Goal: Book appointment/travel/reservation

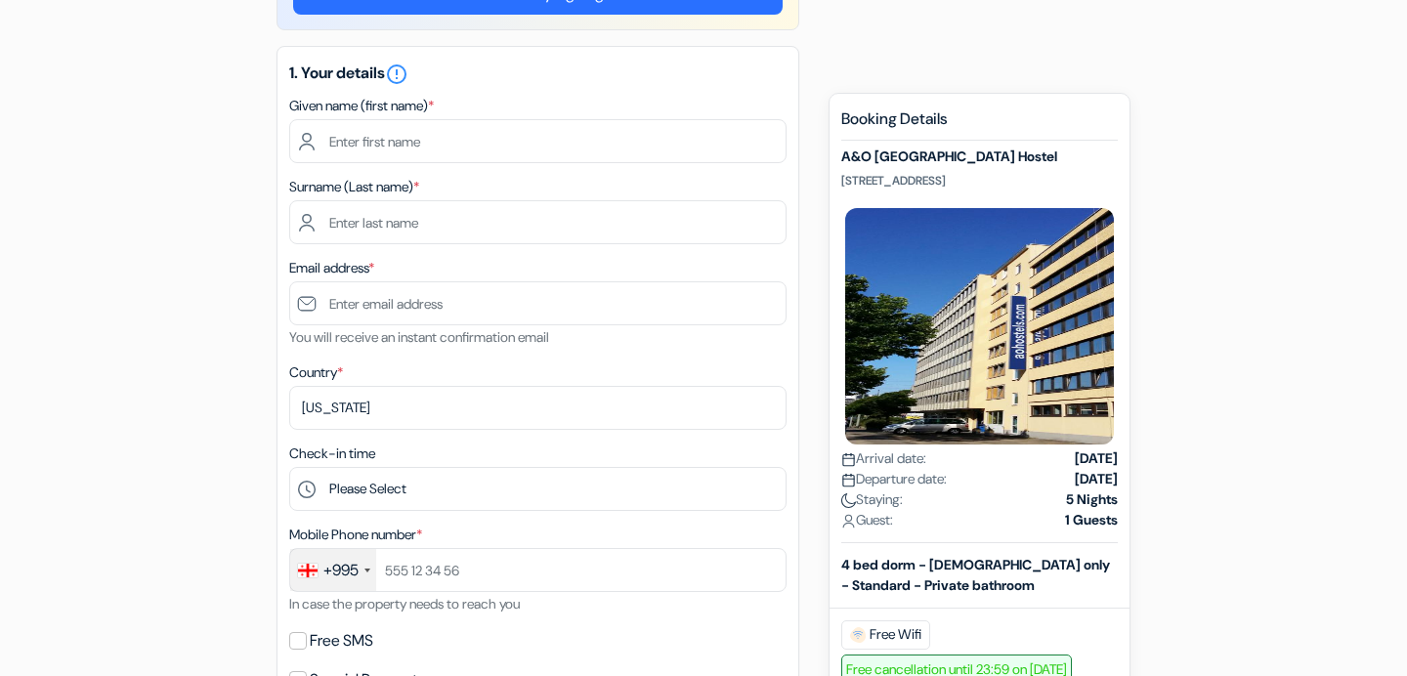
scroll to position [219, 0]
click at [1075, 490] on strong "[DATE]" at bounding box center [1096, 479] width 43 height 21
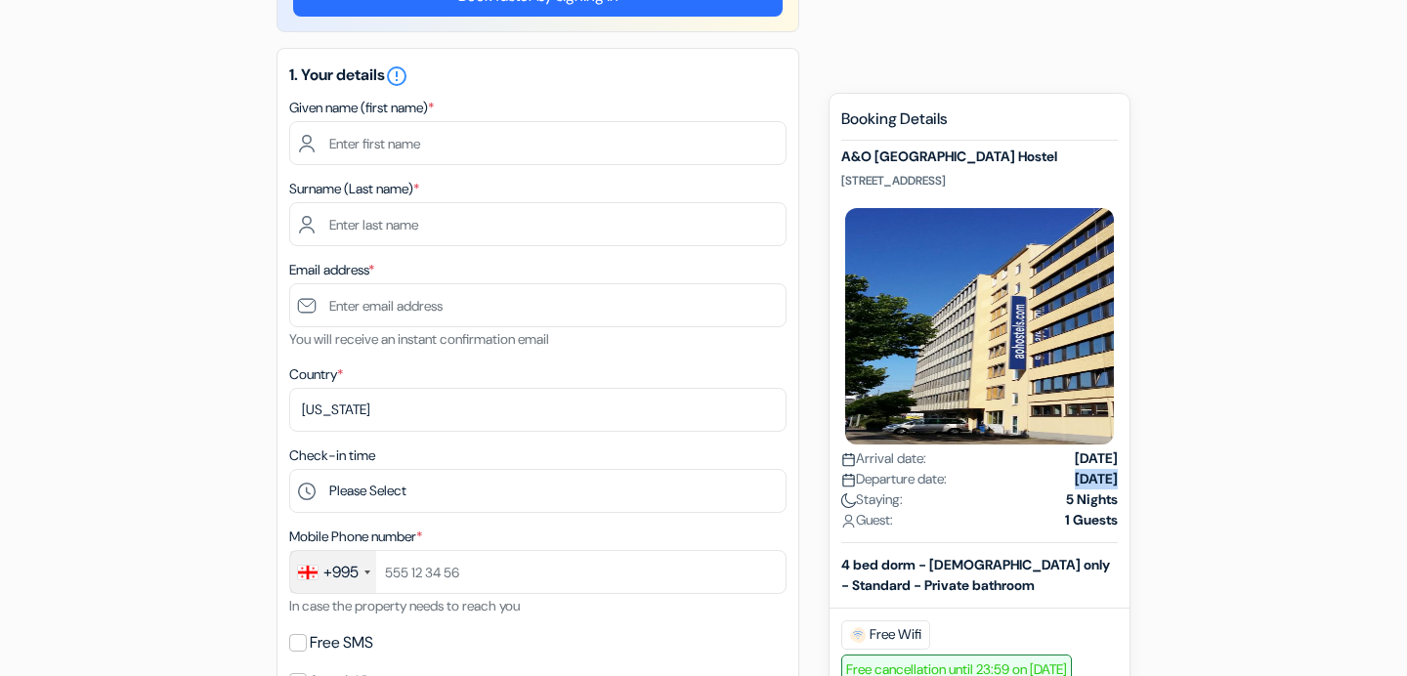
click at [1075, 490] on strong "[DATE]" at bounding box center [1096, 479] width 43 height 21
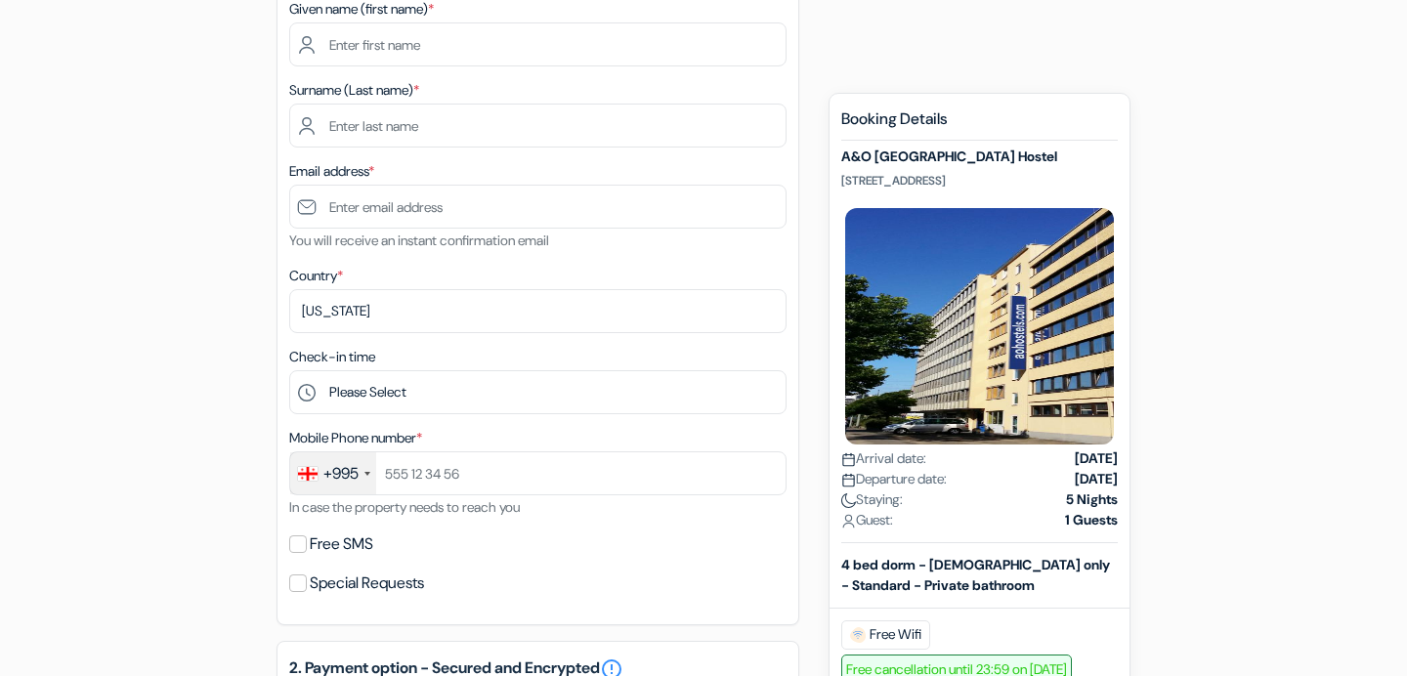
scroll to position [317, 0]
click at [1184, 532] on div "add_box A&O [GEOGRAPHIC_DATA] [STREET_ADDRESS] Property Details X done" at bounding box center [704, 661] width 1290 height 1600
click at [1038, 581] on b "4 bed dorm - [DEMOGRAPHIC_DATA] only - Standard - Private bathroom" at bounding box center [975, 575] width 269 height 38
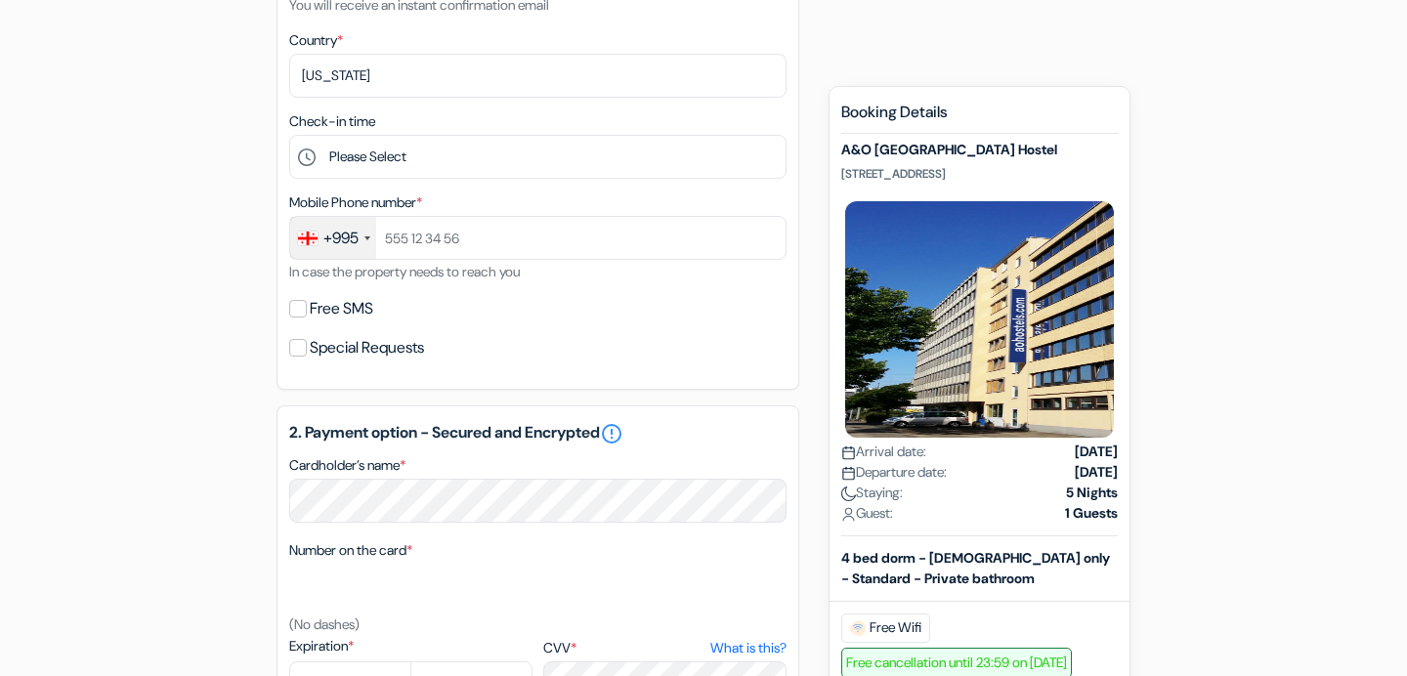
scroll to position [0, 0]
